Goal: Check status: Check status

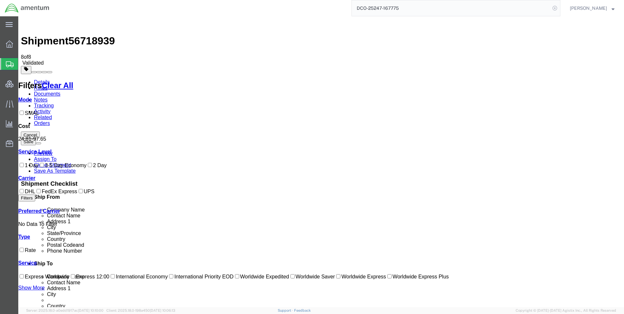
click at [560, 8] on icon at bounding box center [555, 8] width 9 height 9
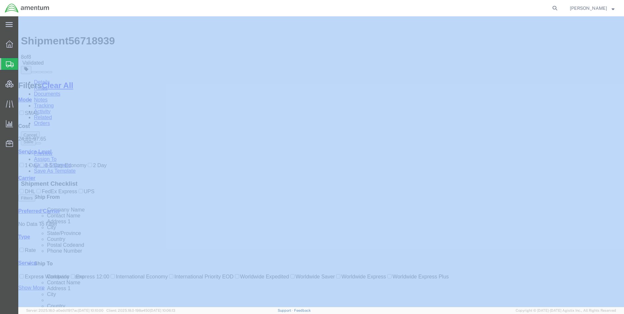
click at [560, 8] on icon at bounding box center [555, 8] width 9 height 9
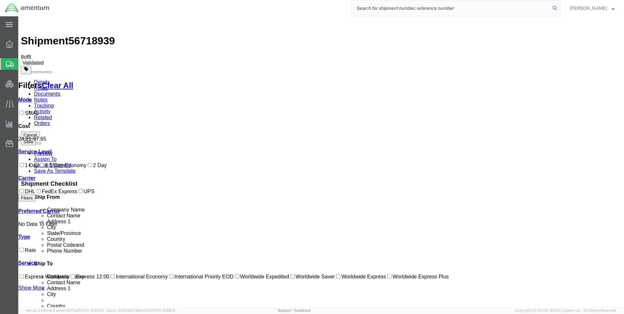
paste input "DCO-25212-166167"
type input "DCO-25212-166167"
click at [560, 8] on icon at bounding box center [555, 8] width 9 height 9
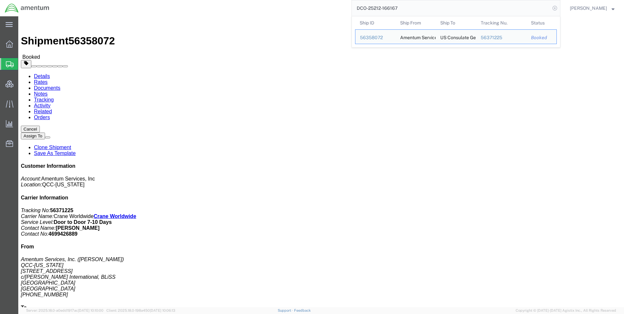
click at [560, 7] on icon at bounding box center [555, 8] width 9 height 9
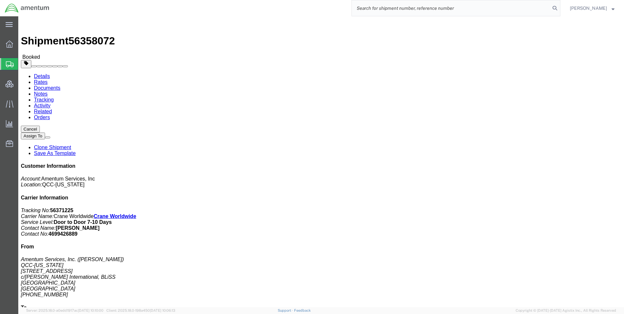
paste input "DCO-25246-167683"
click at [560, 7] on icon at bounding box center [555, 8] width 9 height 9
click at [23, 84] on span "Consolidation Manager" at bounding box center [20, 83] width 5 height 13
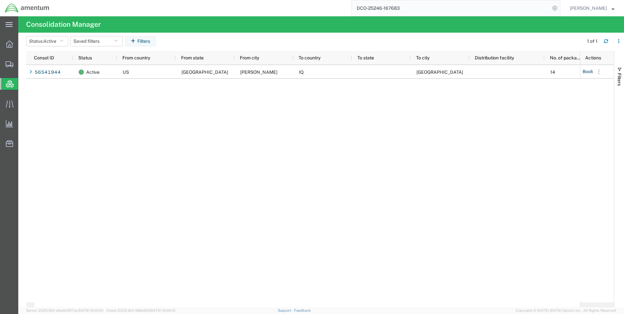
click at [392, 143] on div "56541944 Active [GEOGRAPHIC_DATA] [GEOGRAPHIC_DATA] [PERSON_NAME] [GEOGRAPHIC_D…" at bounding box center [307, 183] width 546 height 237
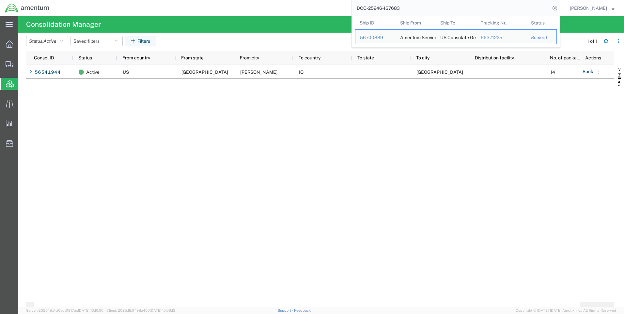
drag, startPoint x: 441, startPoint y: 7, endPoint x: 332, endPoint y: 5, distance: 108.4
click at [332, 5] on div "DCO-25246-167683 Ship ID Ship From Ship To Tracking Nu. Status Ship ID 56700889…" at bounding box center [307, 8] width 506 height 16
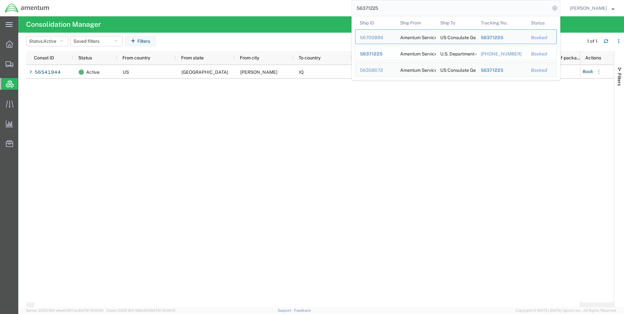
click at [377, 54] on span "56371225" at bounding box center [371, 53] width 23 height 5
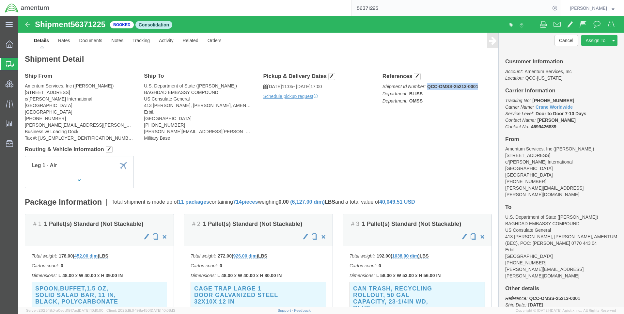
drag, startPoint x: 407, startPoint y: 71, endPoint x: 452, endPoint y: 72, distance: 45.1
click p "Shipment Id Number: QCC-OMSS-25213-0001 Department: BLISS Department: OMSS"
drag, startPoint x: 450, startPoint y: 72, endPoint x: 451, endPoint y: 76, distance: 4.9
click div "References Shipment Id Number: QCC-OMSS-25213-0001 Department: BLISS Department…"
drag, startPoint x: 458, startPoint y: 69, endPoint x: 425, endPoint y: 71, distance: 34.0
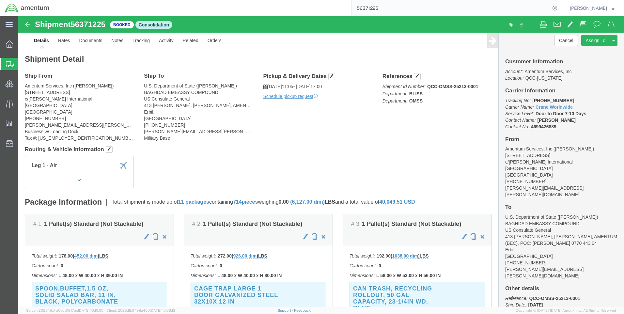
click p "Shipment Id Number: QCC-OMSS-25213-0001 Department: BLISS Department: OMSS"
drag, startPoint x: 458, startPoint y: 69, endPoint x: 471, endPoint y: 71, distance: 12.9
click div "References Shipment Id Number: QCC-OMSS-25213-0001 Department: BLISS Department…"
drag, startPoint x: 469, startPoint y: 71, endPoint x: 448, endPoint y: 71, distance: 20.6
click p "Shipment Id Number: QCC-OMSS-25213-0001 Department: BLISS Department: OMSS"
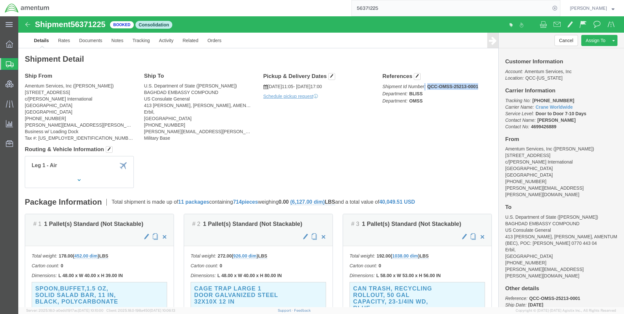
drag, startPoint x: 457, startPoint y: 70, endPoint x: 404, endPoint y: 72, distance: 53.6
click p "Shipment Id Number: QCC-OMSS-25213-0001 Department: BLISS Department: OMSS"
click link "Related"
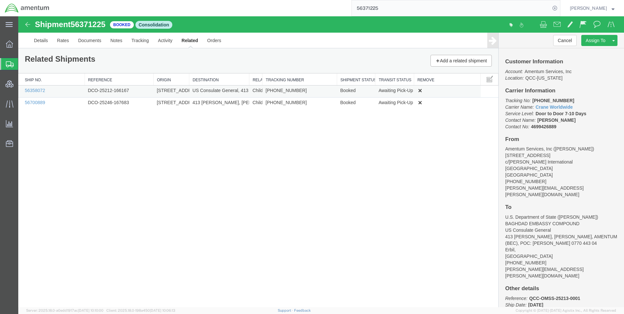
drag, startPoint x: 225, startPoint y: 80, endPoint x: 277, endPoint y: 90, distance: 52.5
click at [277, 90] on div "Ship No. Reference Origin Destination Relationship Type Tracking Number Shipmen…" at bounding box center [258, 91] width 480 height 36
drag, startPoint x: 263, startPoint y: 77, endPoint x: 288, endPoint y: 84, distance: 26.1
click at [288, 84] on div "Ship No. Reference Origin Destination Relationship Type Tracking Number Shipmen…" at bounding box center [258, 91] width 480 height 36
drag, startPoint x: 250, startPoint y: 78, endPoint x: 277, endPoint y: 81, distance: 26.7
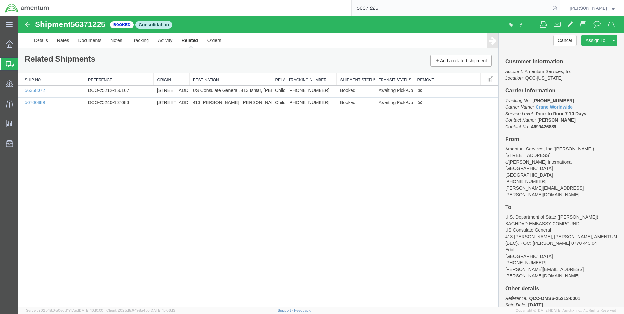
click at [277, 81] on div "Ship No. Reference Origin Destination Relationship Type Tracking Number Shipmen…" at bounding box center [258, 91] width 480 height 36
click at [39, 92] on link "56358072" at bounding box center [35, 90] width 20 height 5
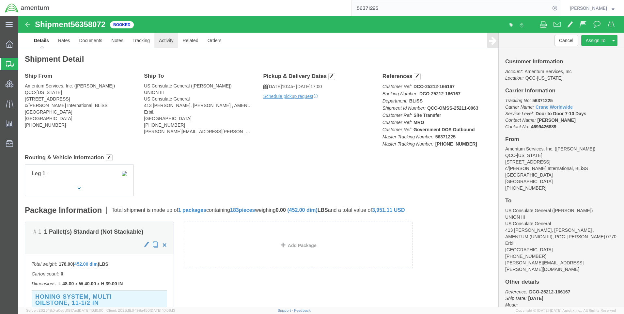
click link "Activity"
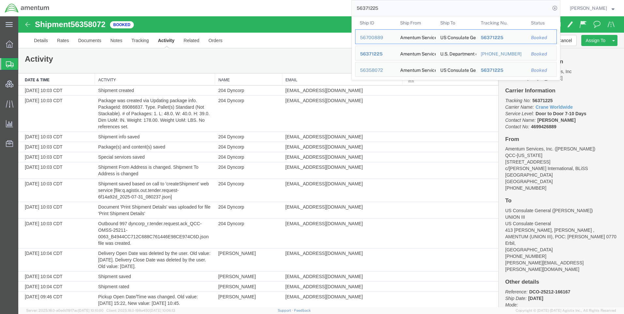
click at [372, 11] on input "56371225" at bounding box center [451, 8] width 199 height 16
click at [194, 33] on link "Related" at bounding box center [191, 41] width 25 height 16
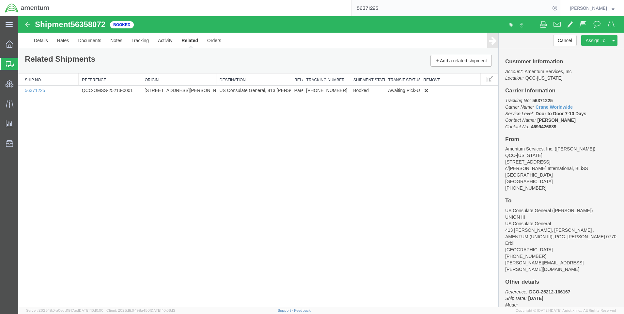
click at [374, 5] on input "56371225" at bounding box center [451, 8] width 199 height 16
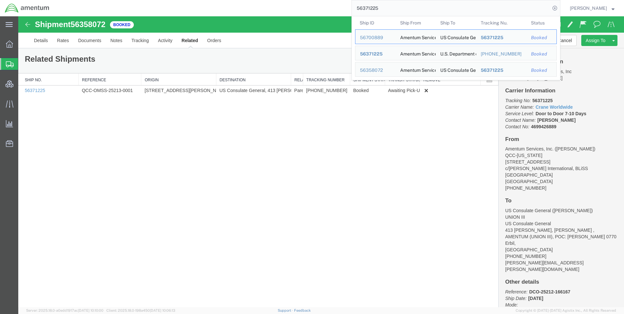
click at [374, 5] on input "56371225" at bounding box center [451, 8] width 199 height 16
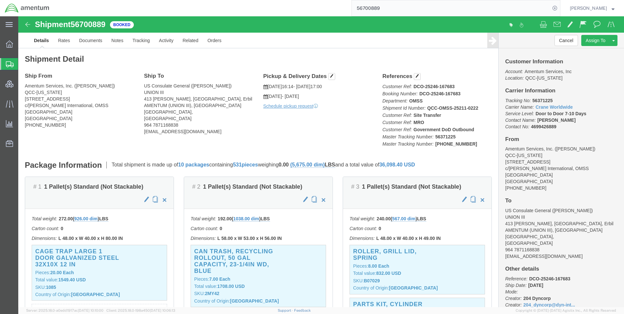
click at [371, 8] on input "56700889" at bounding box center [451, 8] width 199 height 16
type input "56371225"
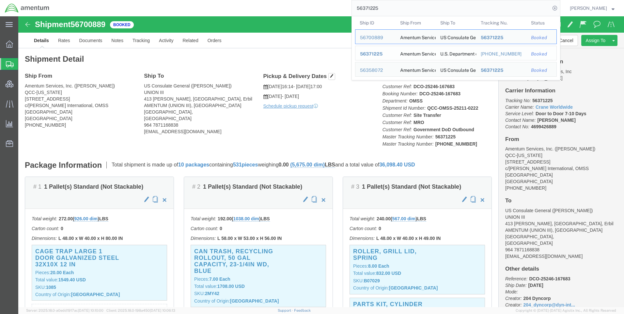
click at [383, 55] on span "56371225" at bounding box center [371, 53] width 23 height 5
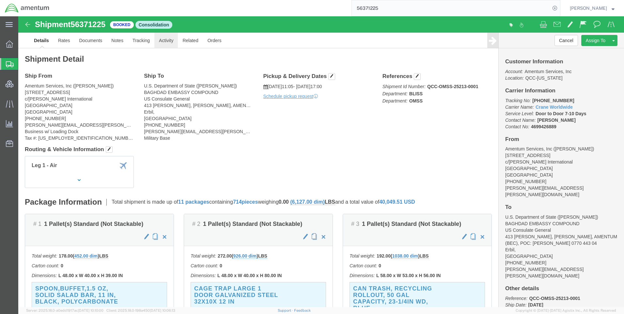
click link "Activity"
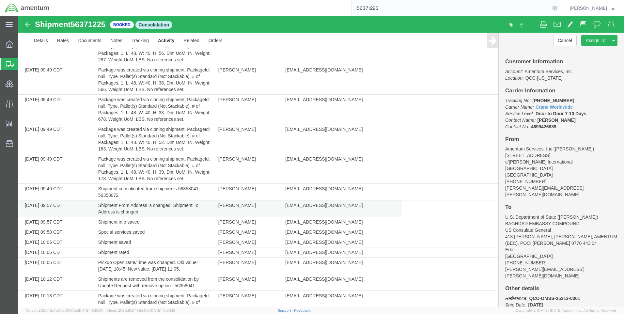
scroll to position [261, 0]
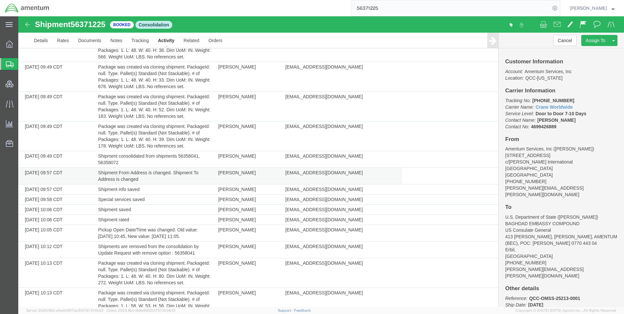
click at [134, 180] on td "Shipment From Address is changed. Shipment To Address is changed" at bounding box center [155, 176] width 120 height 17
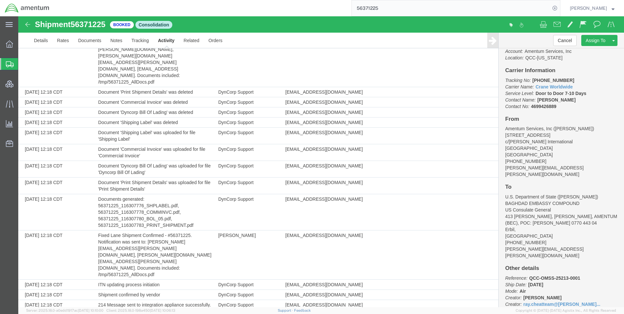
scroll to position [31, 0]
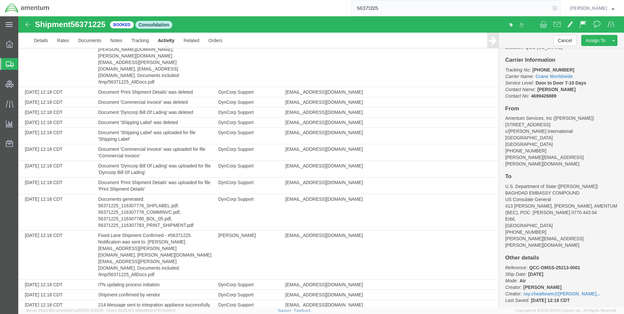
click at [560, 6] on icon at bounding box center [555, 8] width 9 height 9
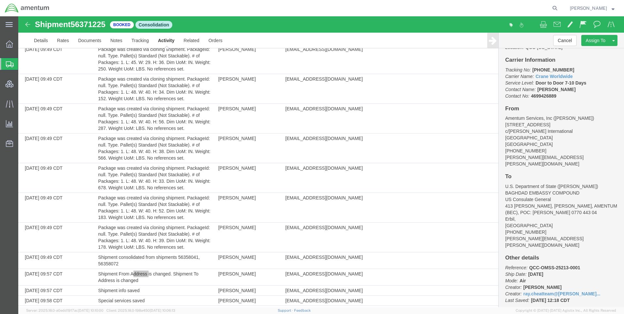
scroll to position [0, 0]
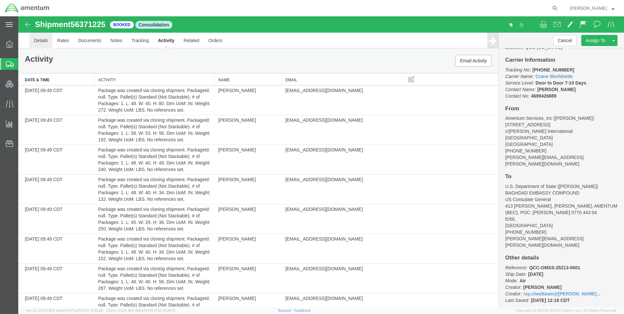
click at [39, 41] on link "Details" at bounding box center [40, 41] width 23 height 16
